Goal: Browse casually: Explore the website without a specific task or goal

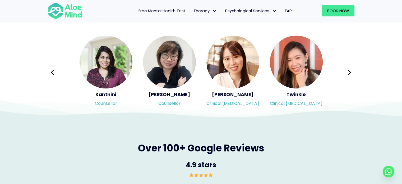
scroll to position [900, 0]
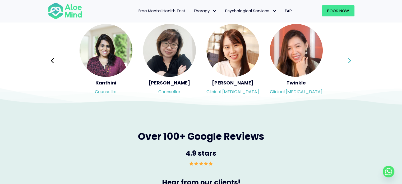
click at [348, 62] on button "Next" at bounding box center [350, 60] width 13 height 13
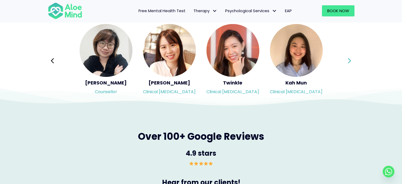
click at [348, 62] on button "Next" at bounding box center [350, 60] width 13 height 13
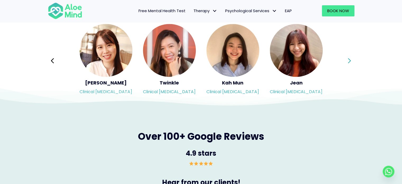
click at [348, 62] on button "Next" at bounding box center [350, 60] width 13 height 13
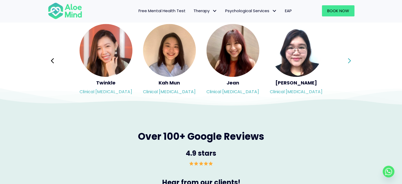
click at [348, 62] on div "Syndy Clinical [MEDICAL_DATA] Diveena Clinical [MEDICAL_DATA] Elynna Counsellor…" at bounding box center [201, 60] width 307 height 75
click at [348, 62] on button "Next" at bounding box center [350, 60] width 13 height 13
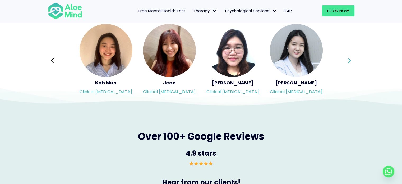
click at [348, 62] on div "Syndy Clinical [MEDICAL_DATA] Diveena Clinical [MEDICAL_DATA] Elynna Counsellor…" at bounding box center [201, 60] width 307 height 75
click at [348, 62] on button "Next" at bounding box center [350, 60] width 13 height 13
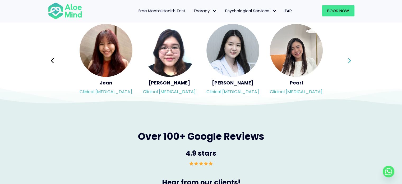
click at [348, 62] on div "Syndy Clinical [MEDICAL_DATA] Diveena Clinical [MEDICAL_DATA] Elynna Counsellor…" at bounding box center [201, 60] width 307 height 75
click at [348, 62] on button "Next" at bounding box center [350, 60] width 13 height 13
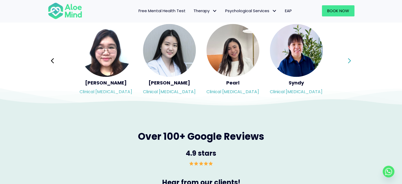
click at [348, 62] on icon at bounding box center [350, 61] width 4 height 10
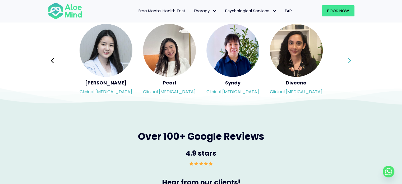
click at [348, 62] on icon at bounding box center [350, 61] width 4 height 10
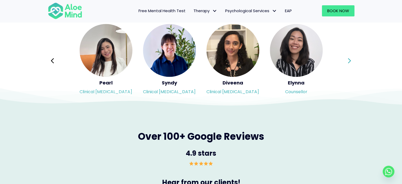
click at [348, 59] on icon at bounding box center [350, 61] width 4 height 10
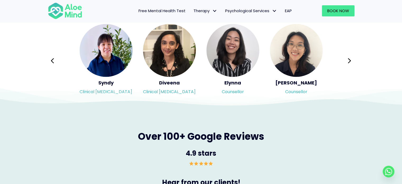
click at [348, 59] on icon at bounding box center [350, 61] width 4 height 10
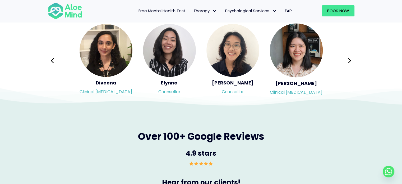
click at [348, 59] on div "Syndy Clinical [MEDICAL_DATA] Diveena Clinical [MEDICAL_DATA] Elynna Counsellor…" at bounding box center [201, 60] width 307 height 75
click at [348, 59] on icon at bounding box center [350, 61] width 4 height 10
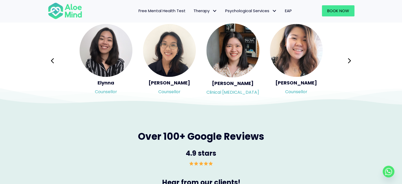
click at [348, 59] on icon at bounding box center [350, 61] width 4 height 10
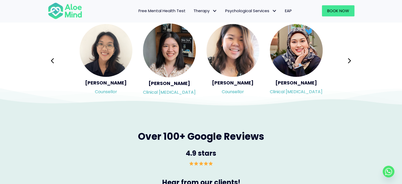
click at [348, 59] on icon at bounding box center [350, 61] width 4 height 10
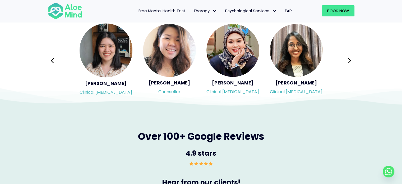
click at [348, 59] on icon at bounding box center [350, 61] width 4 height 10
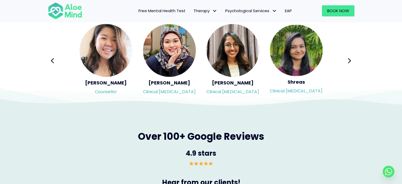
click at [348, 59] on icon at bounding box center [350, 61] width 4 height 10
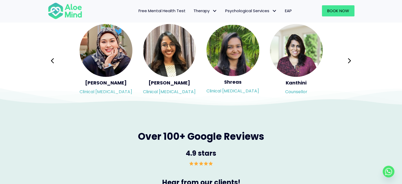
click at [348, 59] on div "Syndy Clinical [MEDICAL_DATA] Diveena Clinical [MEDICAL_DATA] Elynna Counsellor…" at bounding box center [201, 60] width 307 height 75
click at [348, 59] on icon at bounding box center [350, 61] width 4 height 10
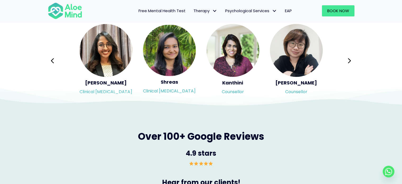
click at [348, 59] on div "Syndy Clinical [MEDICAL_DATA] Diveena Clinical [MEDICAL_DATA] Elynna Counsellor…" at bounding box center [201, 60] width 307 height 75
click at [350, 60] on icon at bounding box center [350, 61] width 4 height 10
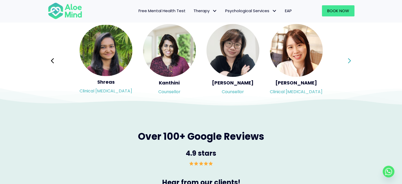
click at [350, 60] on div "Syndy Clinical [MEDICAL_DATA] Diveena Clinical [MEDICAL_DATA] Elynna Counsellor…" at bounding box center [201, 60] width 307 height 75
click at [350, 60] on icon at bounding box center [350, 61] width 4 height 10
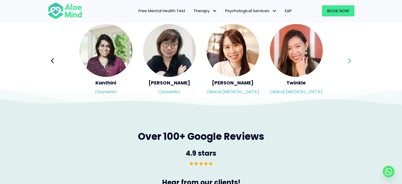
click at [350, 60] on icon at bounding box center [350, 61] width 4 height 10
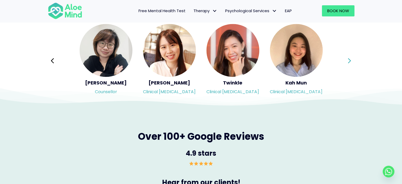
click at [350, 60] on div "Syndy Clinical [MEDICAL_DATA] Diveena Clinical [MEDICAL_DATA] Elynna Counsellor…" at bounding box center [201, 60] width 307 height 75
click at [350, 60] on icon at bounding box center [350, 61] width 4 height 10
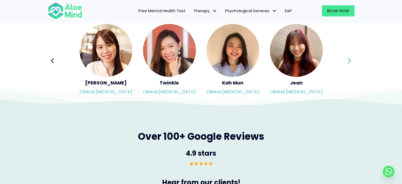
click at [350, 60] on div "Syndy Clinical [MEDICAL_DATA] Diveena Clinical [MEDICAL_DATA] Elynna Counsellor…" at bounding box center [201, 60] width 307 height 75
click at [350, 60] on icon at bounding box center [350, 61] width 4 height 10
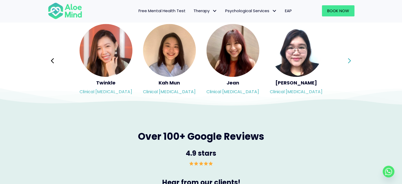
click at [350, 60] on icon at bounding box center [350, 61] width 4 height 10
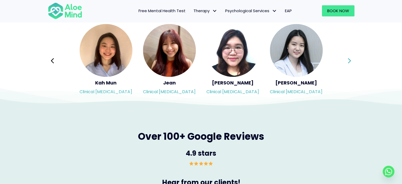
click at [350, 60] on icon at bounding box center [350, 61] width 4 height 10
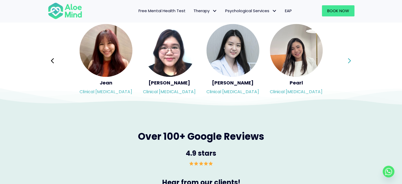
click at [350, 60] on icon at bounding box center [350, 61] width 4 height 10
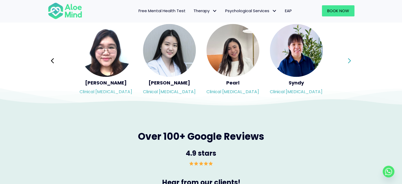
click at [350, 60] on icon at bounding box center [350, 61] width 4 height 10
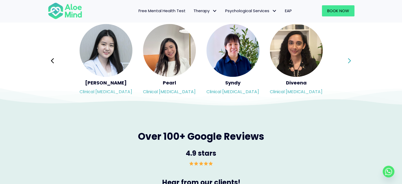
click at [350, 60] on icon at bounding box center [350, 61] width 4 height 10
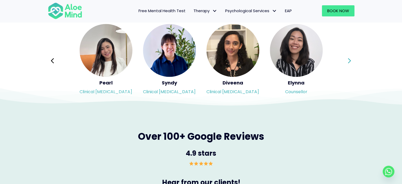
click at [350, 60] on icon at bounding box center [350, 61] width 4 height 10
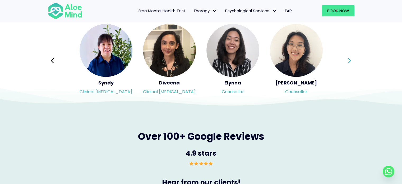
click at [350, 60] on icon at bounding box center [350, 61] width 4 height 10
